Goal: Task Accomplishment & Management: Manage account settings

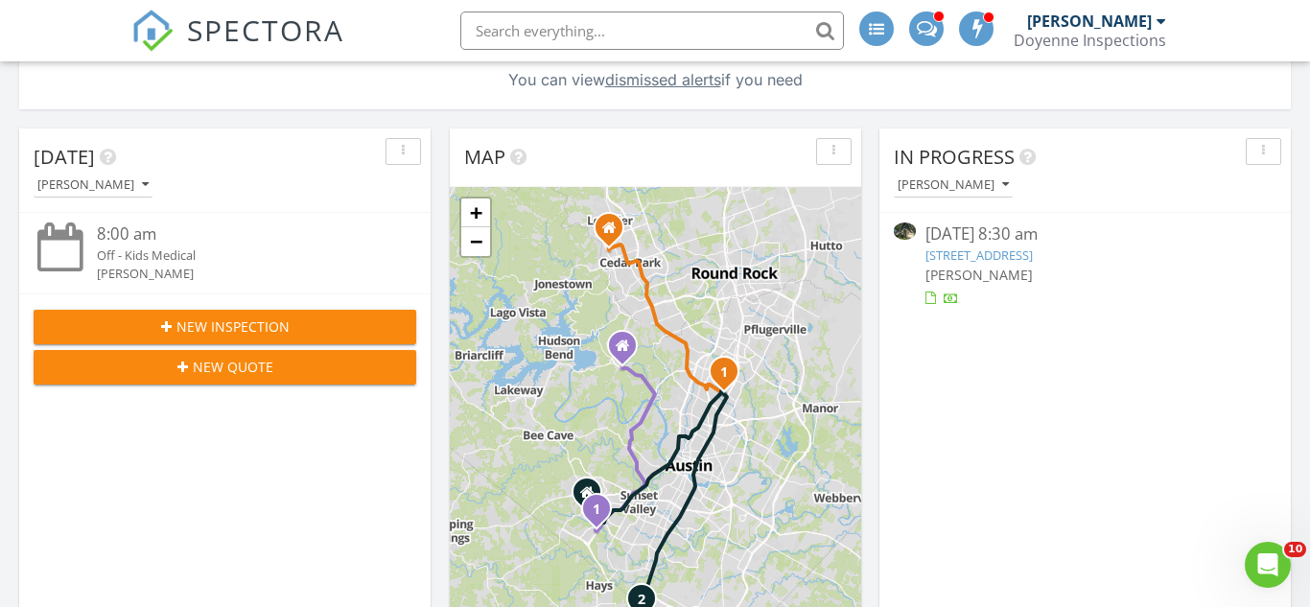
click at [1033, 257] on link "[STREET_ADDRESS]" at bounding box center [978, 254] width 107 height 17
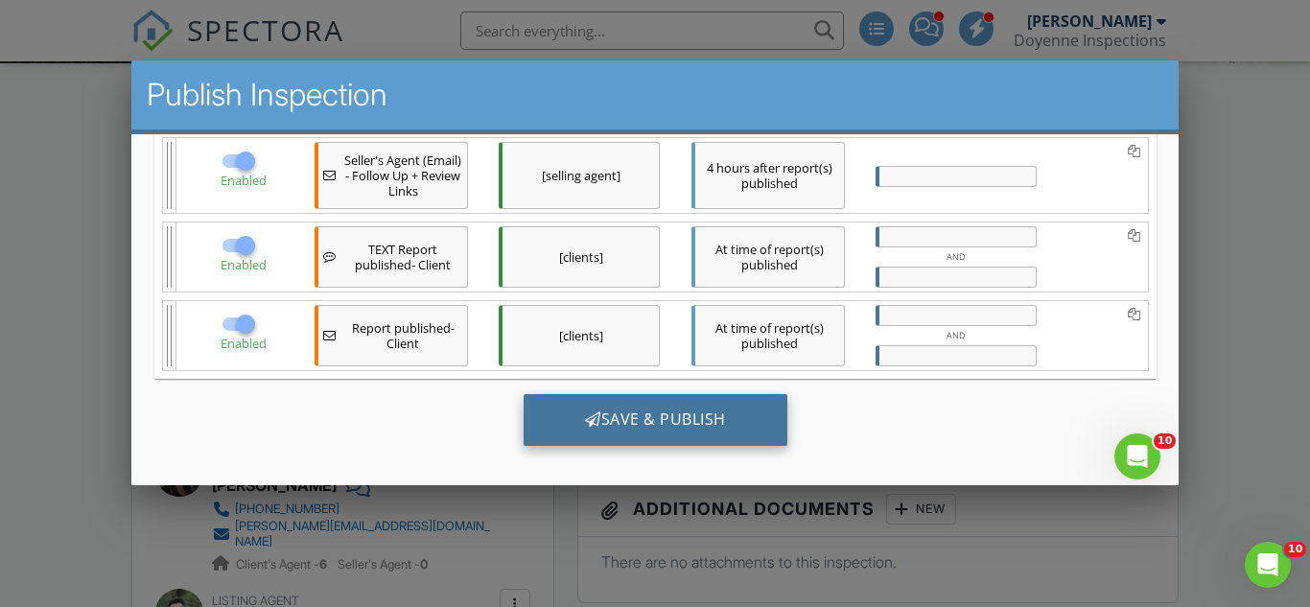
click at [675, 429] on div "Save & Publish" at bounding box center [655, 420] width 264 height 52
